Goal: Task Accomplishment & Management: Manage account settings

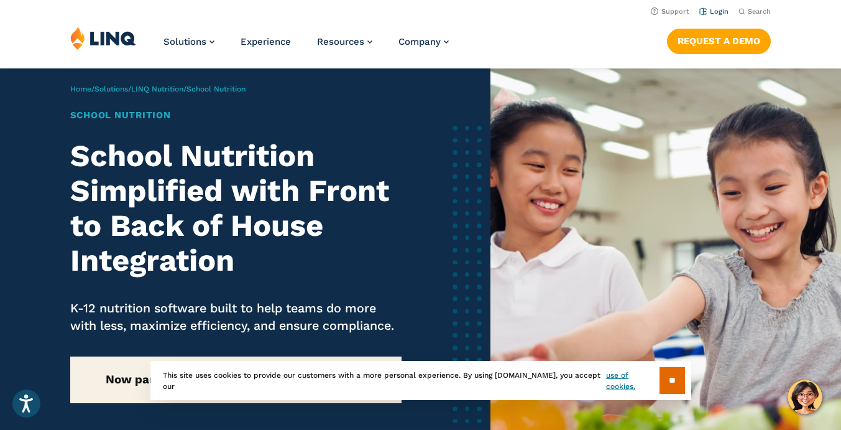
click at [721, 10] on link "Login" at bounding box center [713, 11] width 29 height 8
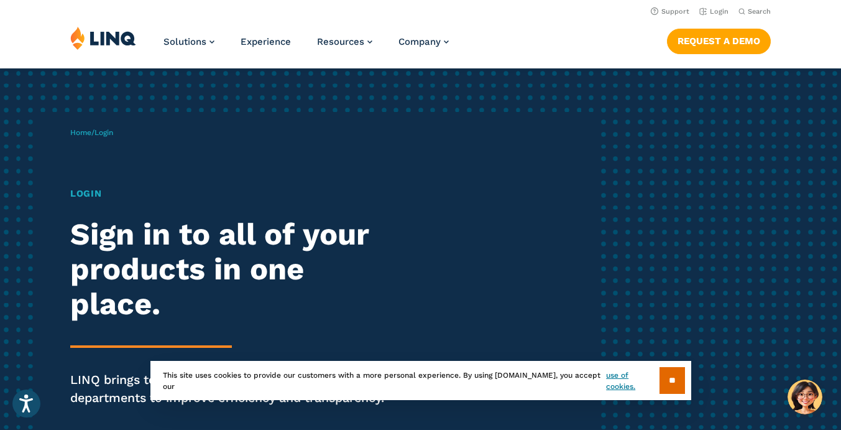
click at [628, 269] on div "Home / Login Login Sign in to all of your products in one place. LINQ brings to…" at bounding box center [420, 284] width 841 height 432
